Goal: Use online tool/utility: Utilize a website feature to perform a specific function

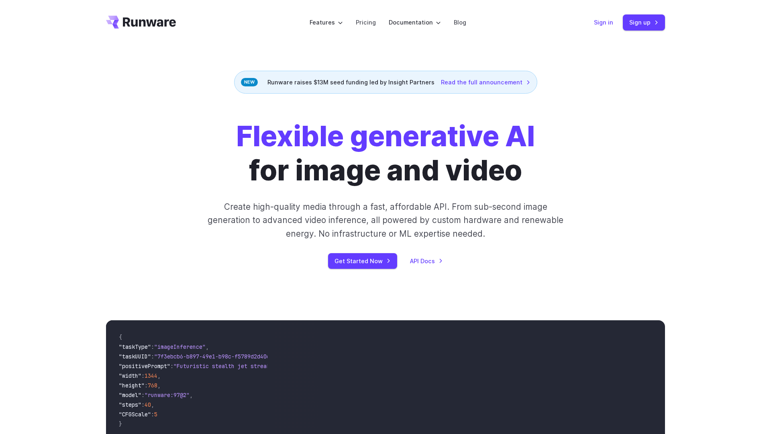
click at [609, 24] on link "Sign in" at bounding box center [603, 22] width 19 height 9
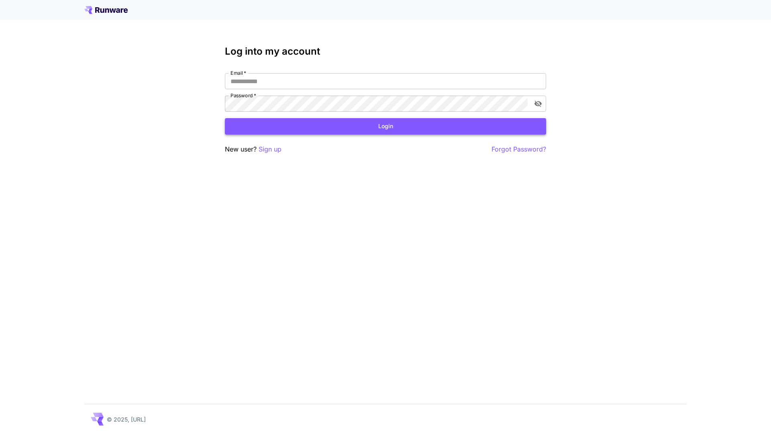
type input "**********"
click at [332, 134] on button "Login" at bounding box center [385, 126] width 321 height 16
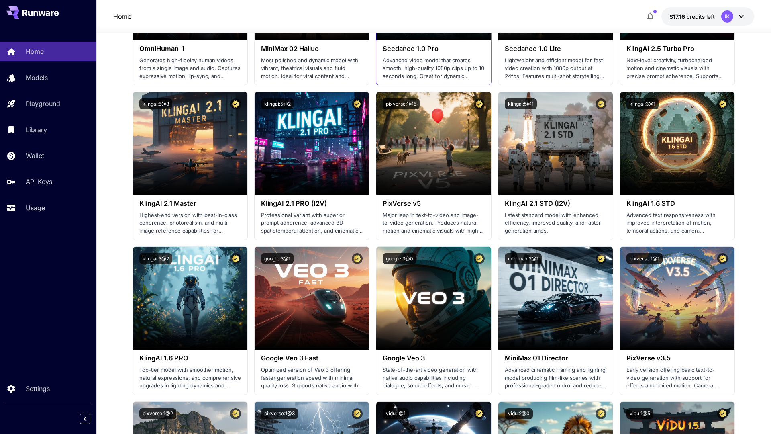
scroll to position [290, 0]
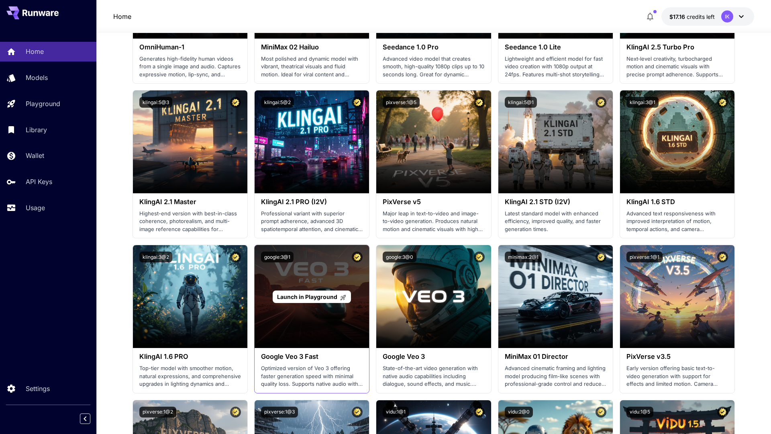
click at [315, 297] on span "Launch in Playground" at bounding box center [307, 296] width 60 height 7
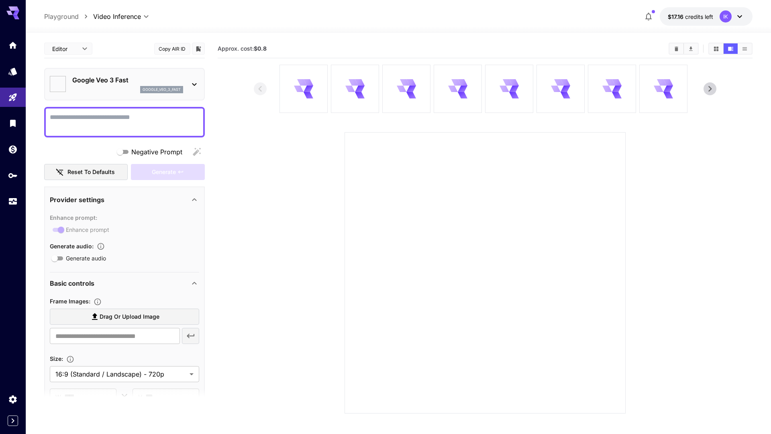
type input "*"
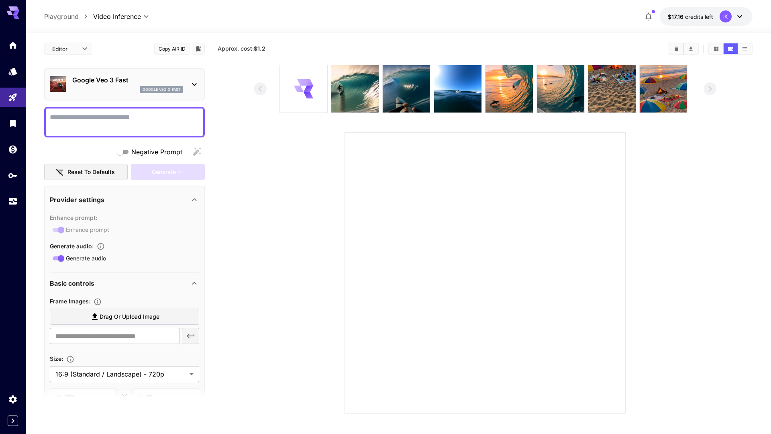
click at [96, 119] on textarea "Negative Prompt" at bounding box center [124, 121] width 149 height 19
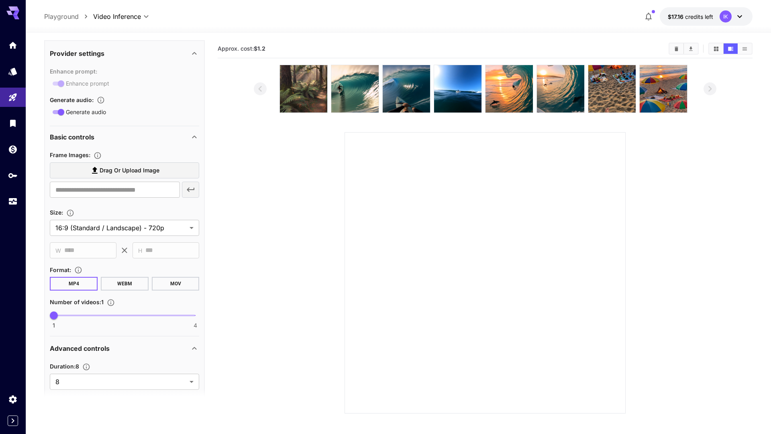
scroll to position [492, 0]
type textarea "**********"
click at [121, 173] on span "Drag or upload image" at bounding box center [130, 172] width 60 height 10
click at [0, 0] on input "Drag or upload image" at bounding box center [0, 0] width 0 height 0
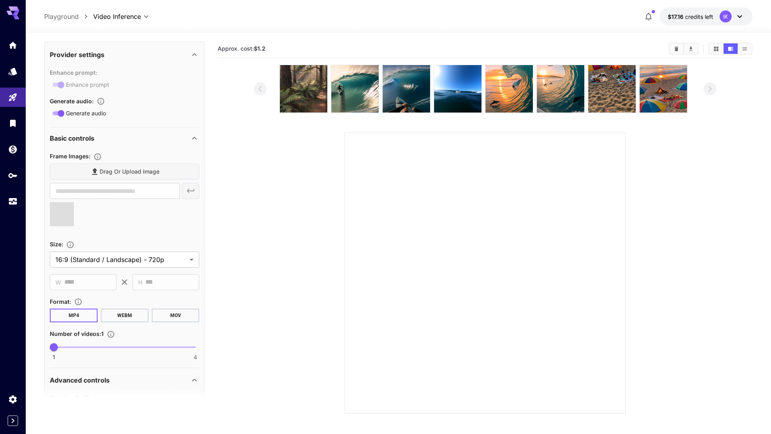
type input "**********"
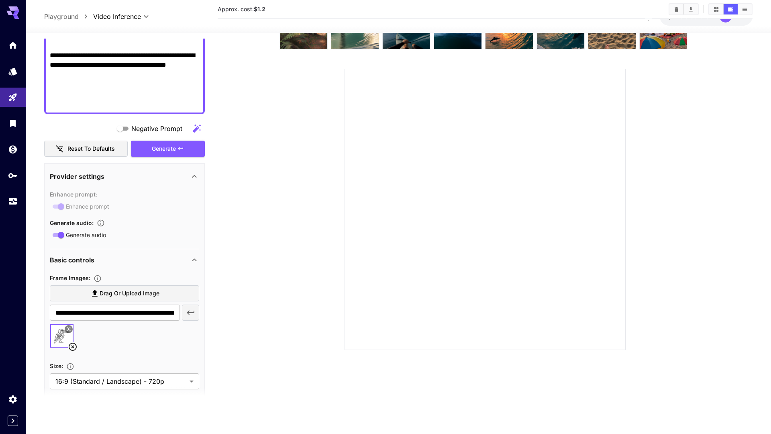
scroll to position [402, 0]
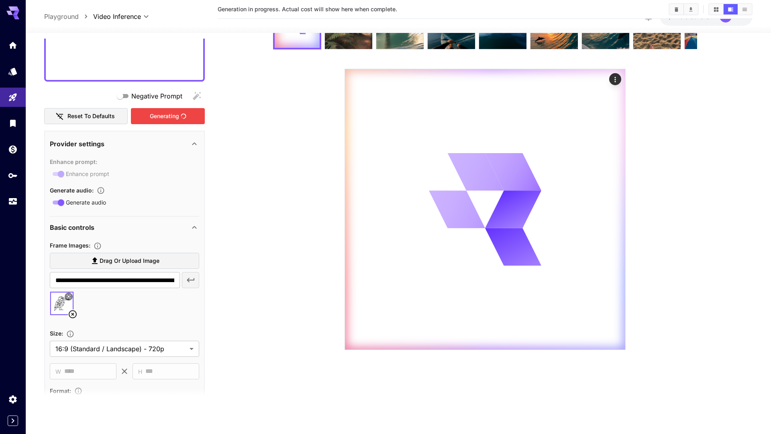
click at [163, 119] on div "Generating" at bounding box center [168, 116] width 74 height 16
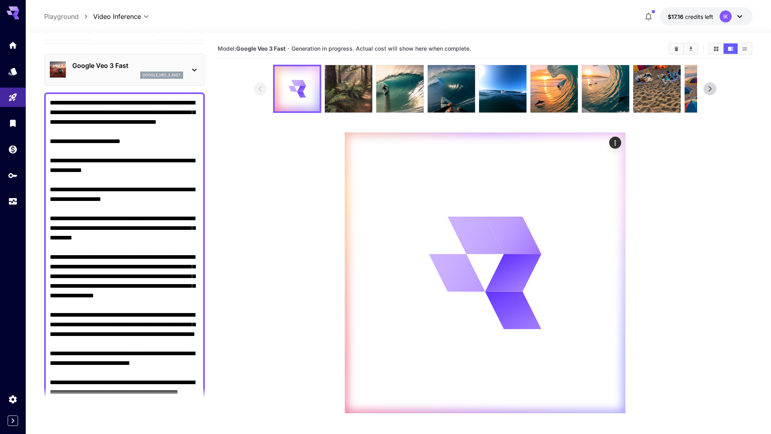
scroll to position [0, 0]
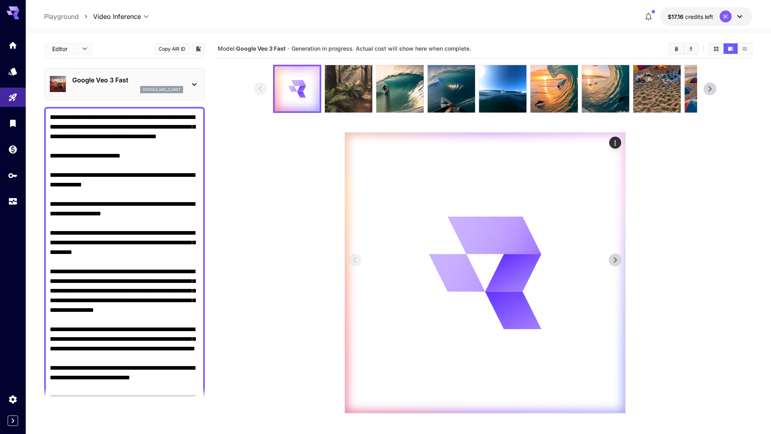
click at [616, 137] on button "Actions" at bounding box center [615, 143] width 12 height 12
click at [616, 139] on icon "Actions" at bounding box center [615, 143] width 8 height 8
click at [616, 139] on div at bounding box center [385, 217] width 771 height 434
